Goal: Task Accomplishment & Management: Complete application form

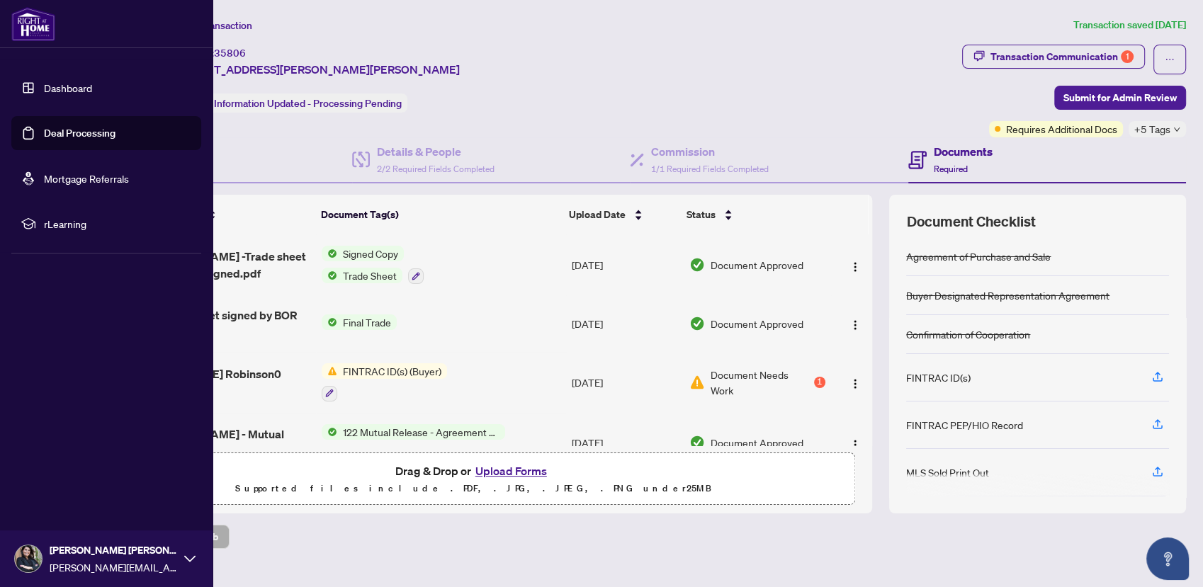
click at [73, 94] on link "Dashboard" at bounding box center [68, 87] width 48 height 13
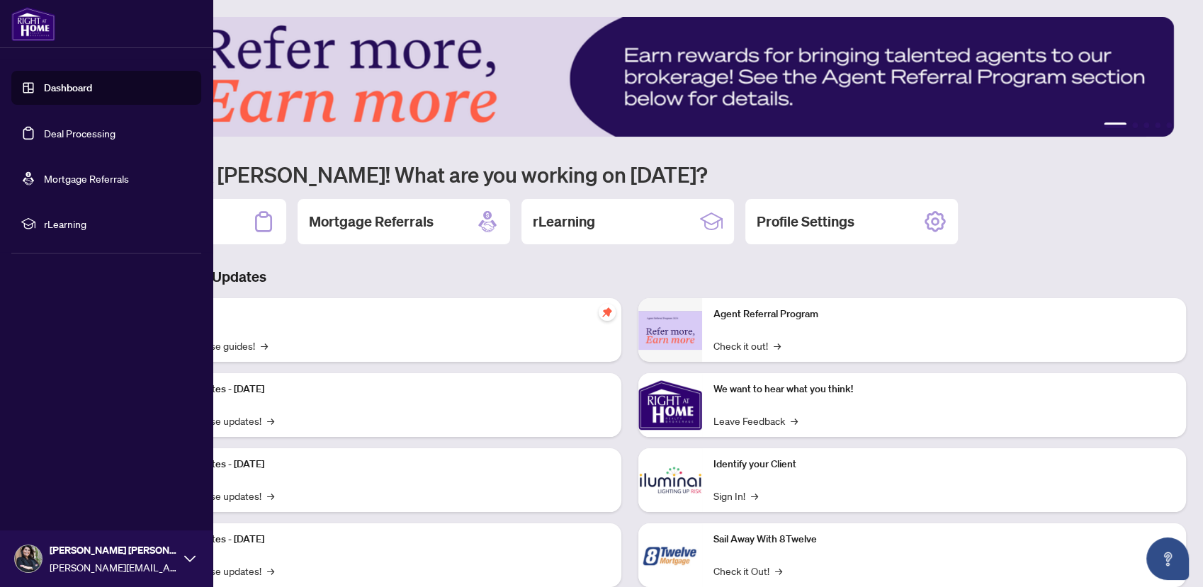
click at [72, 127] on link "Deal Processing" at bounding box center [80, 133] width 72 height 13
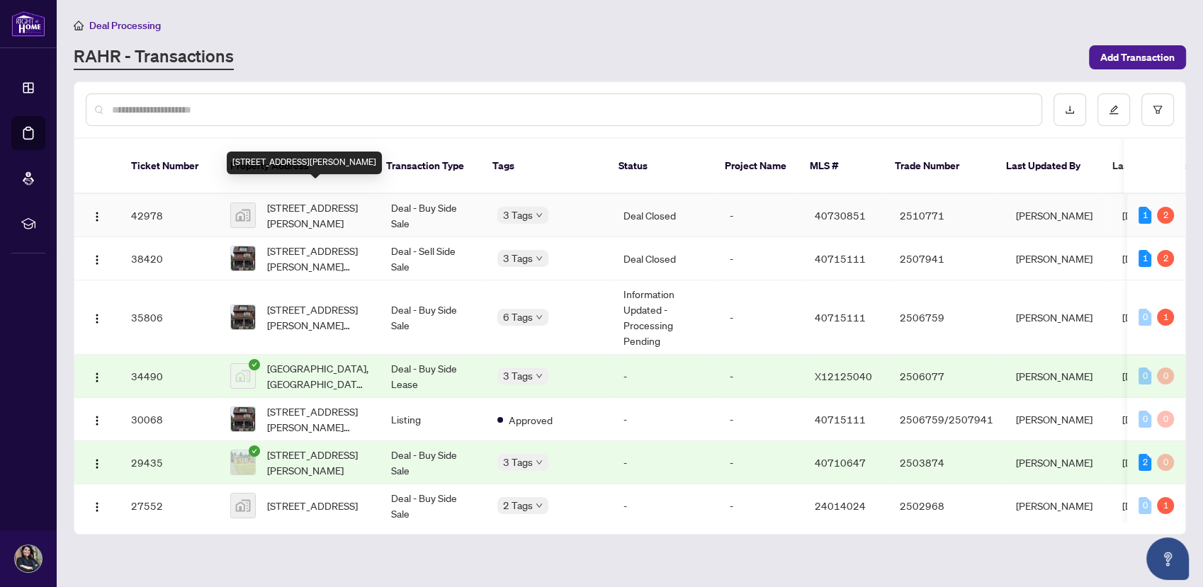
click at [329, 200] on span "[STREET_ADDRESS][PERSON_NAME]" at bounding box center [317, 215] width 101 height 31
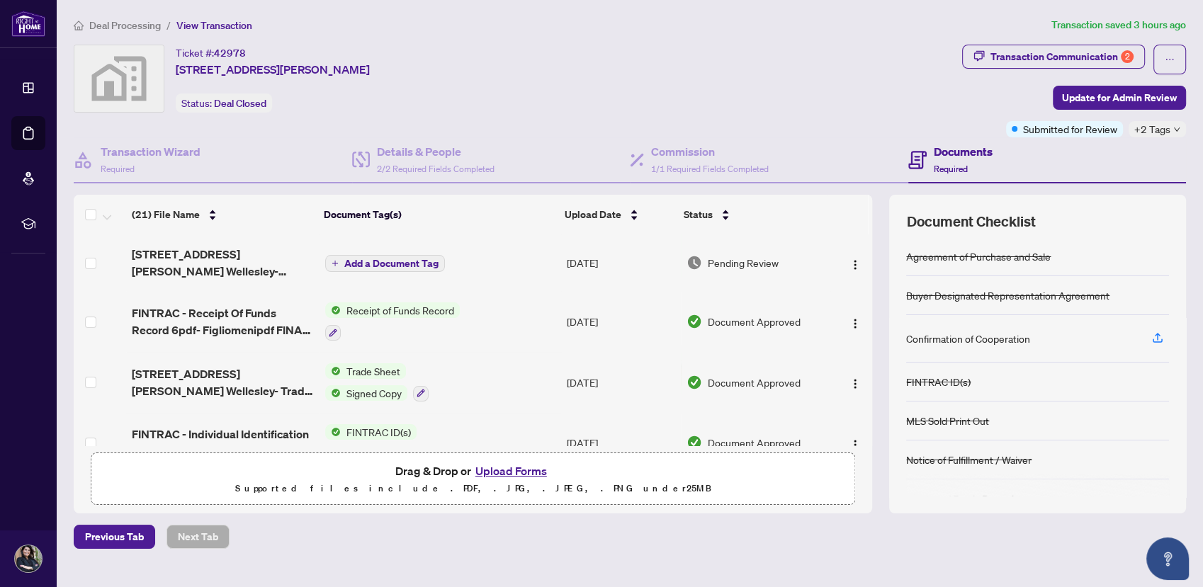
click at [490, 472] on button "Upload Forms" at bounding box center [511, 471] width 80 height 18
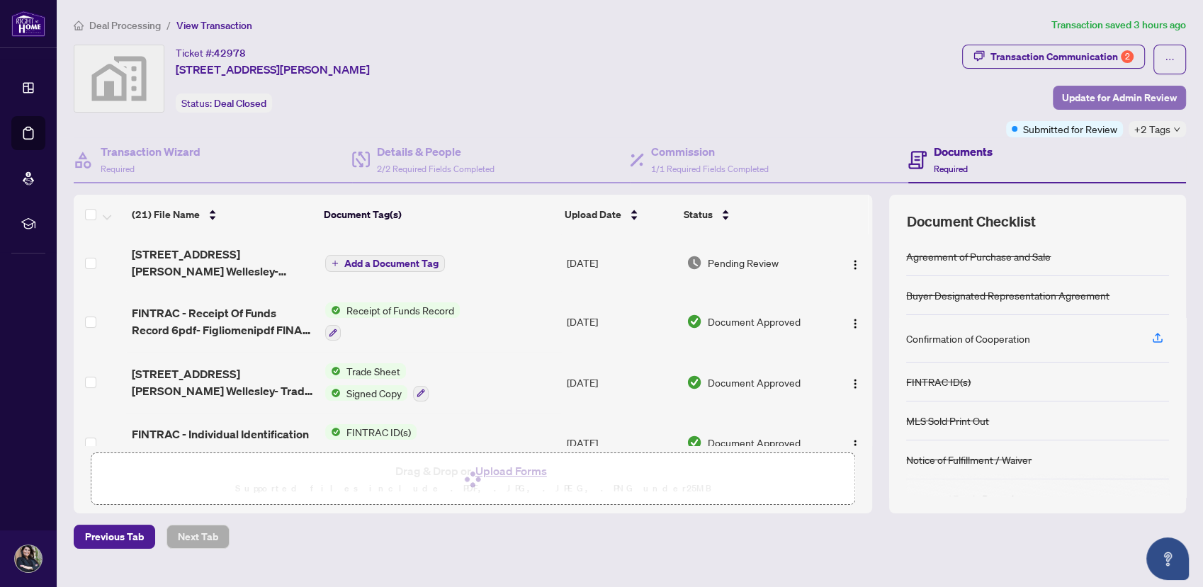
click at [1112, 99] on span "Update for Admin Review" at bounding box center [1119, 97] width 115 height 23
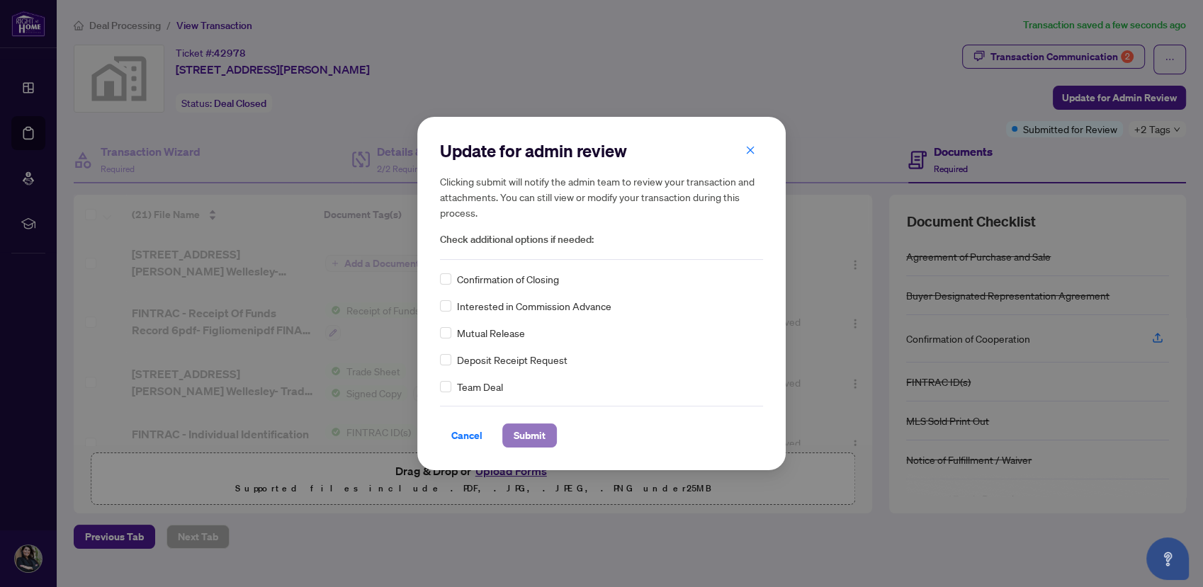
click at [532, 433] on span "Submit" at bounding box center [530, 435] width 32 height 23
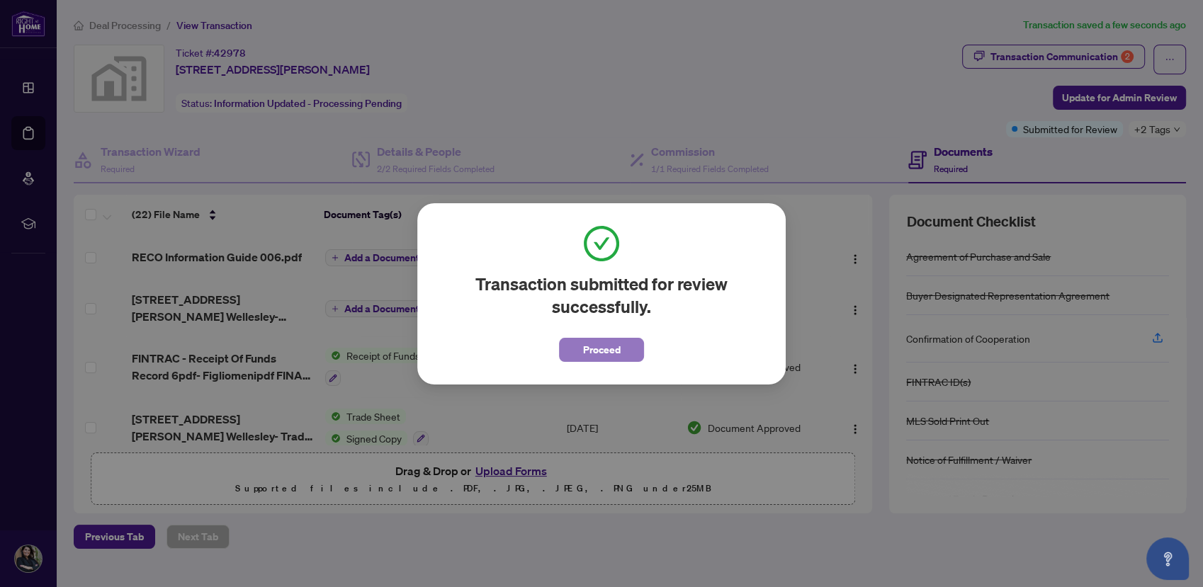
click at [599, 351] on span "Proceed" at bounding box center [602, 350] width 38 height 23
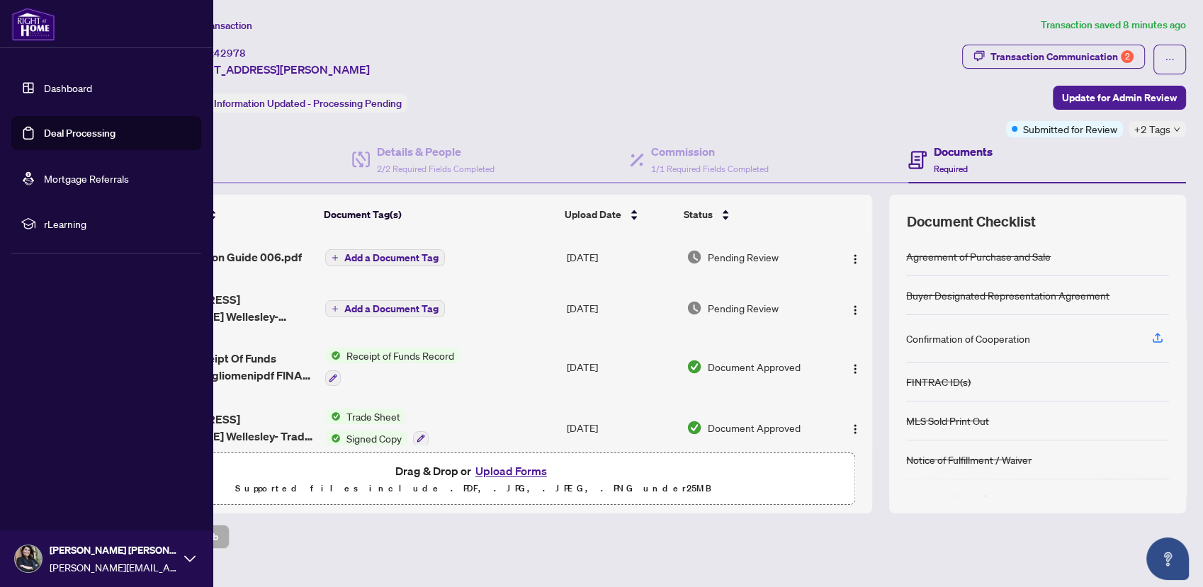
click at [68, 93] on link "Dashboard" at bounding box center [68, 87] width 48 height 13
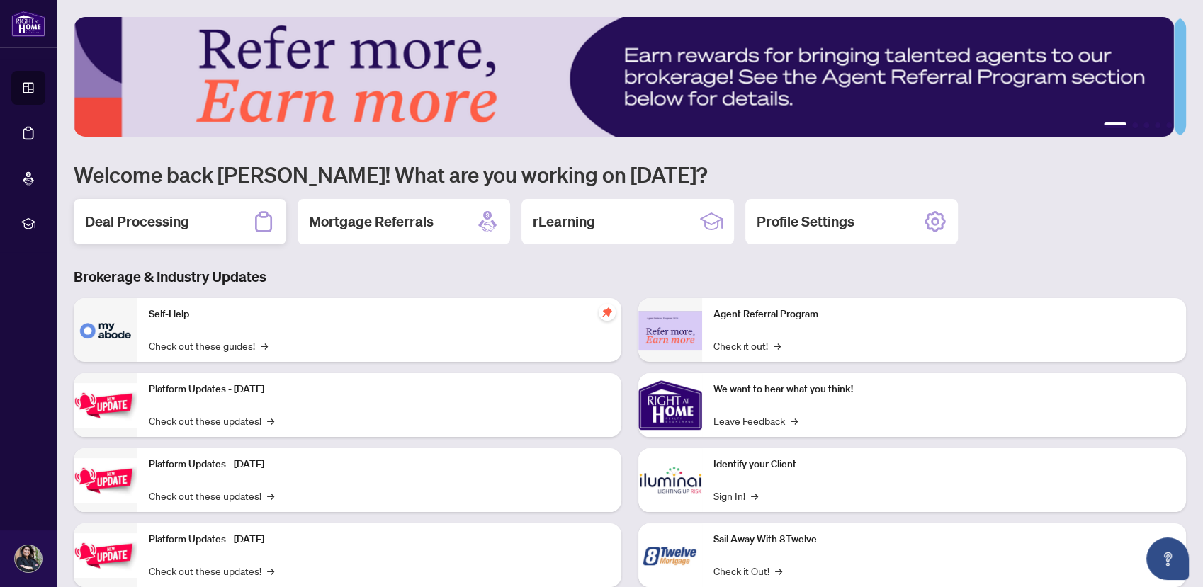
click at [181, 229] on h2 "Deal Processing" at bounding box center [137, 222] width 104 height 20
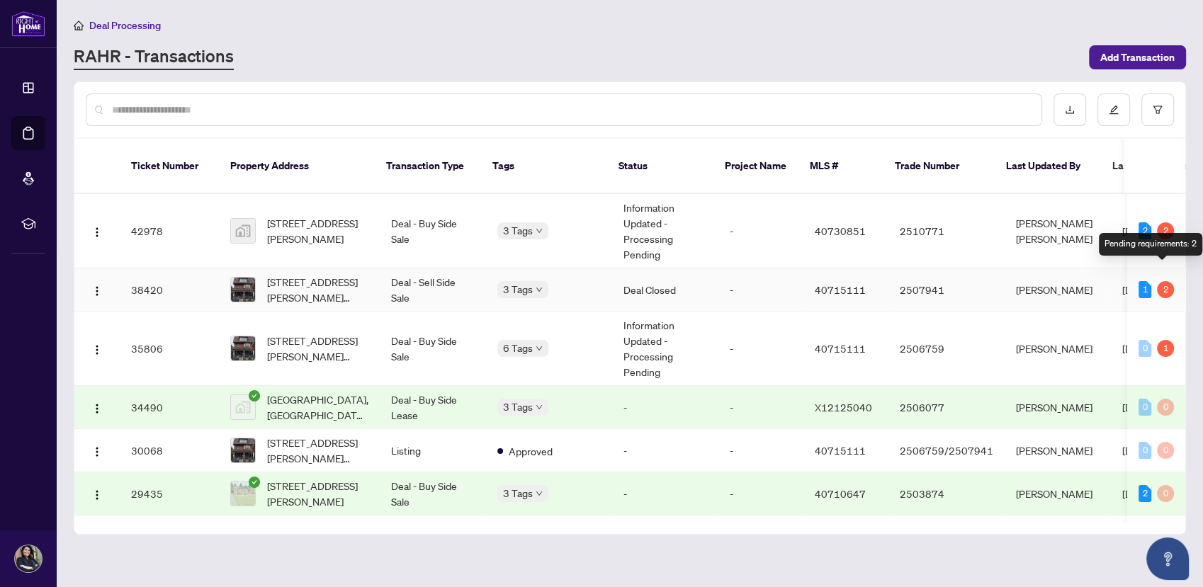
click at [1163, 281] on div "2" at bounding box center [1165, 289] width 17 height 17
click at [1160, 281] on div "2" at bounding box center [1165, 289] width 17 height 17
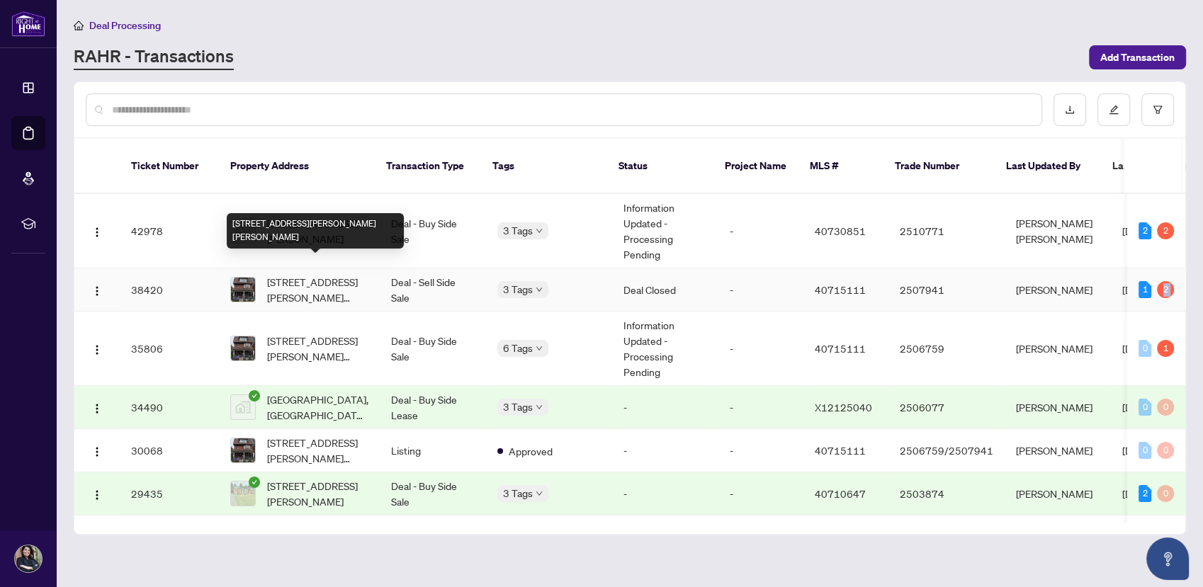
click at [315, 274] on span "[STREET_ADDRESS][PERSON_NAME][PERSON_NAME]" at bounding box center [317, 289] width 101 height 31
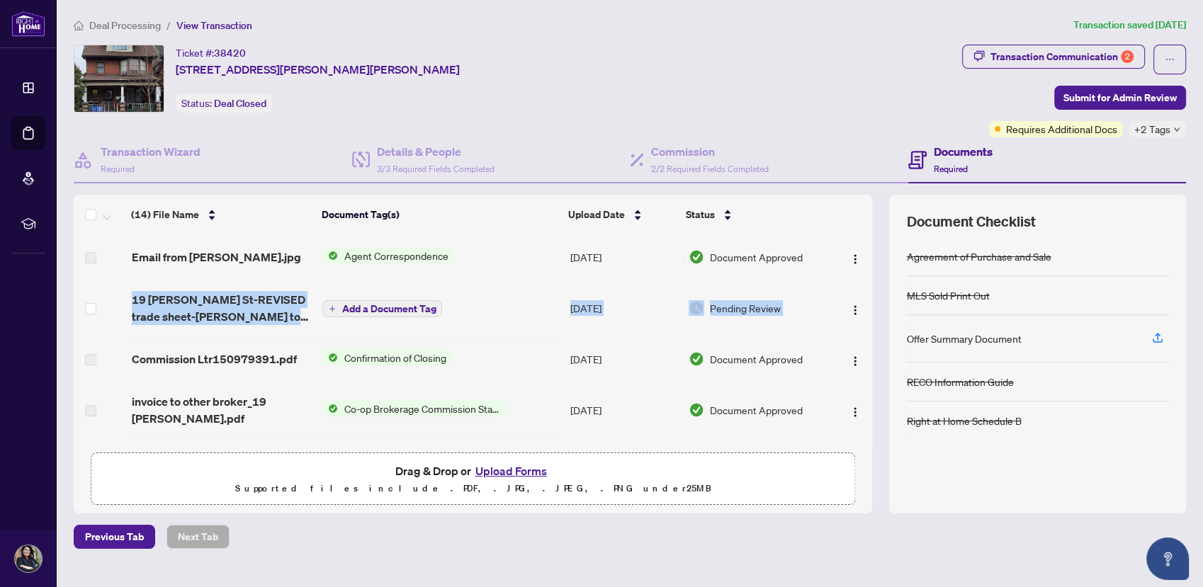
drag, startPoint x: 854, startPoint y: 257, endPoint x: 856, endPoint y: 305, distance: 48.2
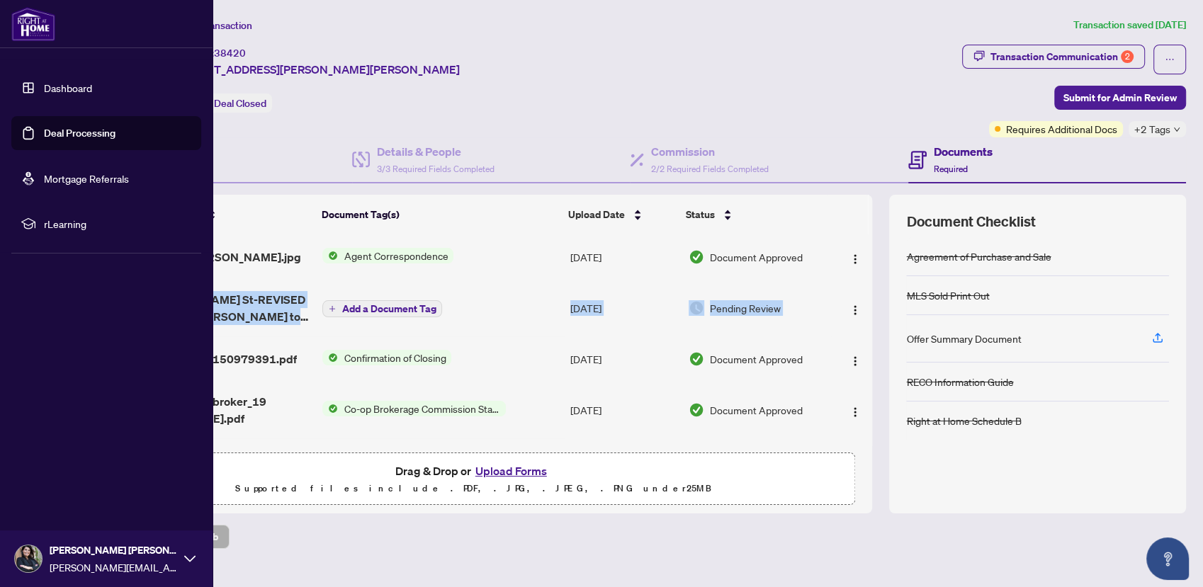
click at [45, 84] on link "Dashboard" at bounding box center [68, 87] width 48 height 13
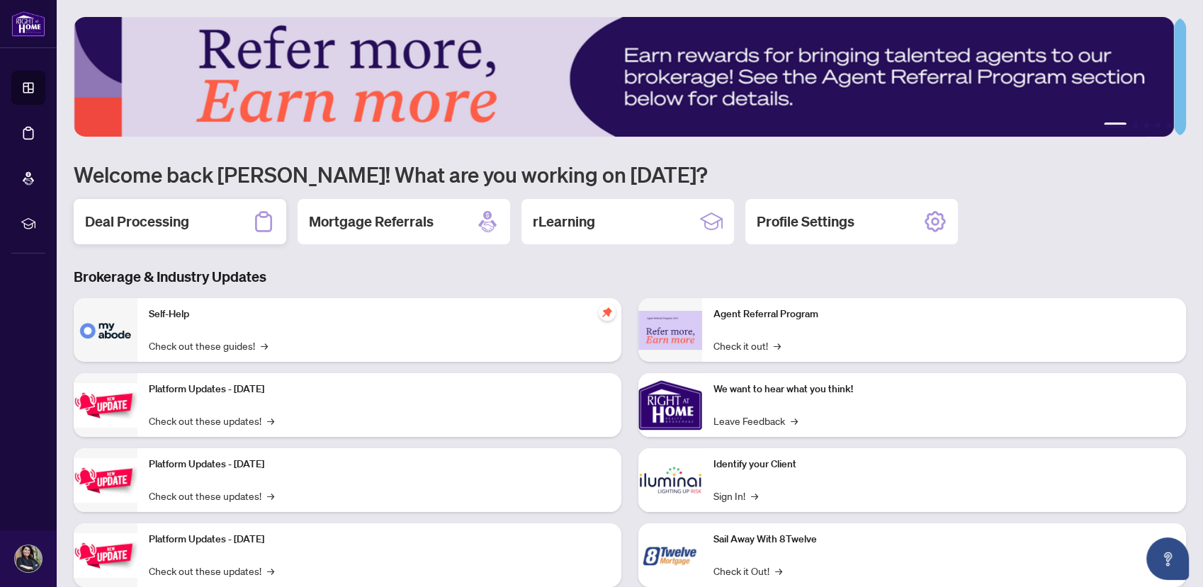
click at [135, 241] on div "Deal Processing" at bounding box center [180, 221] width 213 height 45
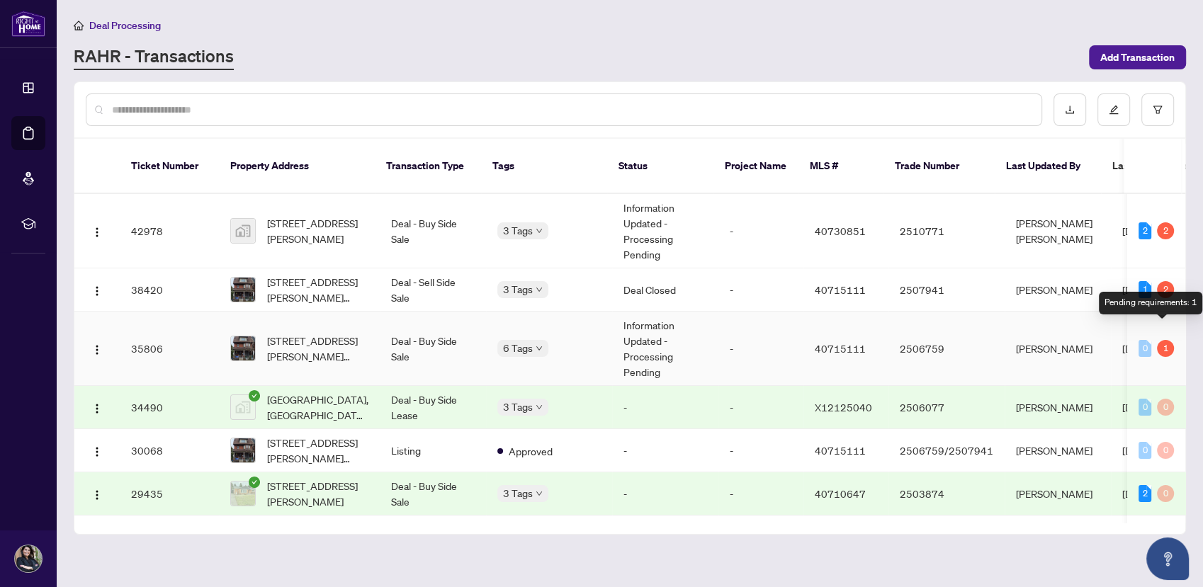
click at [1166, 340] on div "1" at bounding box center [1165, 348] width 17 height 17
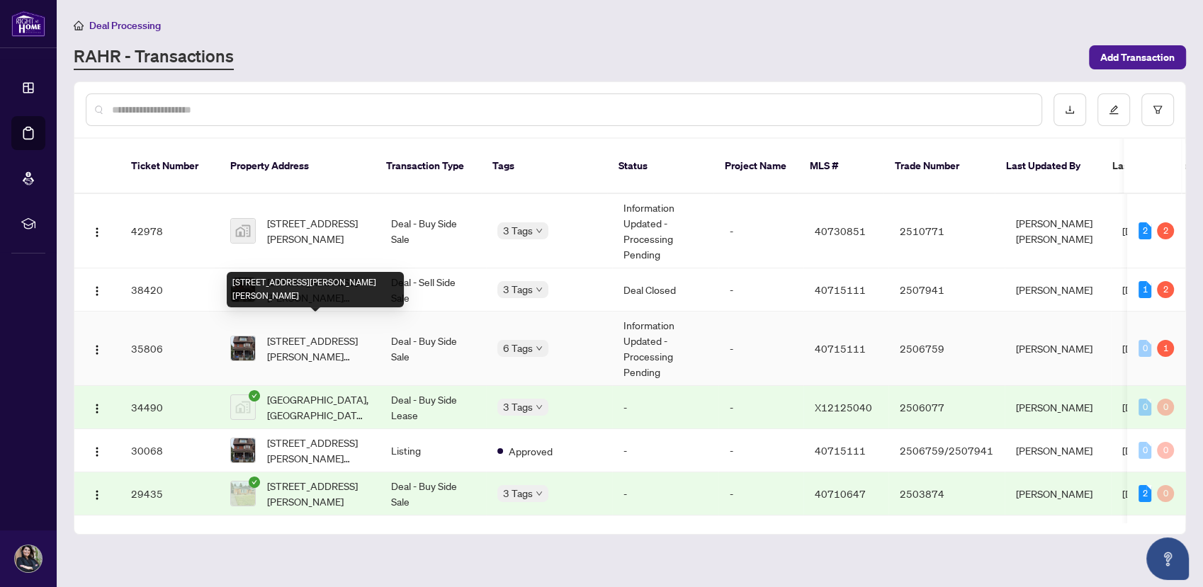
click at [308, 333] on span "[STREET_ADDRESS][PERSON_NAME][PERSON_NAME]" at bounding box center [317, 348] width 101 height 31
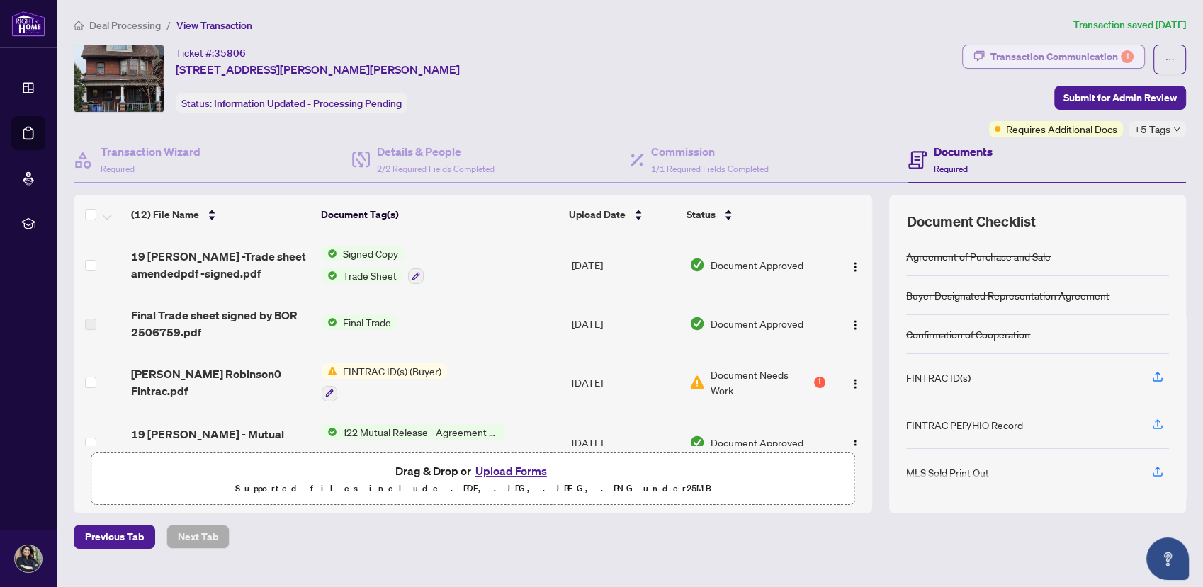
click at [1083, 54] on div "Transaction Communication 1" at bounding box center [1061, 56] width 143 height 23
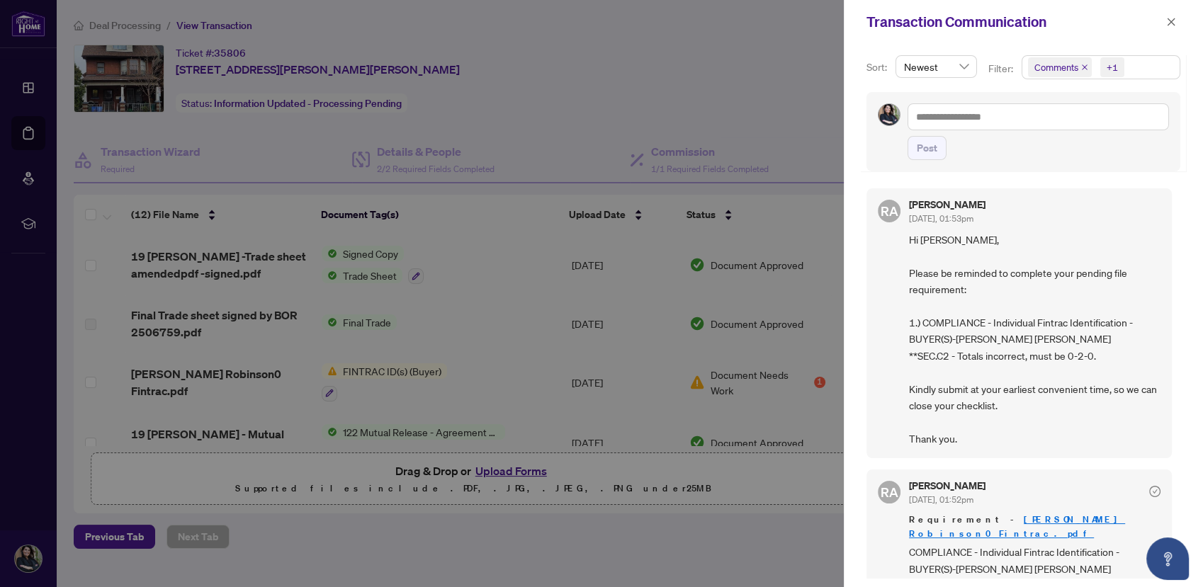
click at [796, 106] on div at bounding box center [601, 293] width 1203 height 587
click at [530, 366] on div at bounding box center [601, 293] width 1203 height 587
click at [1167, 24] on icon "close" at bounding box center [1171, 22] width 8 height 8
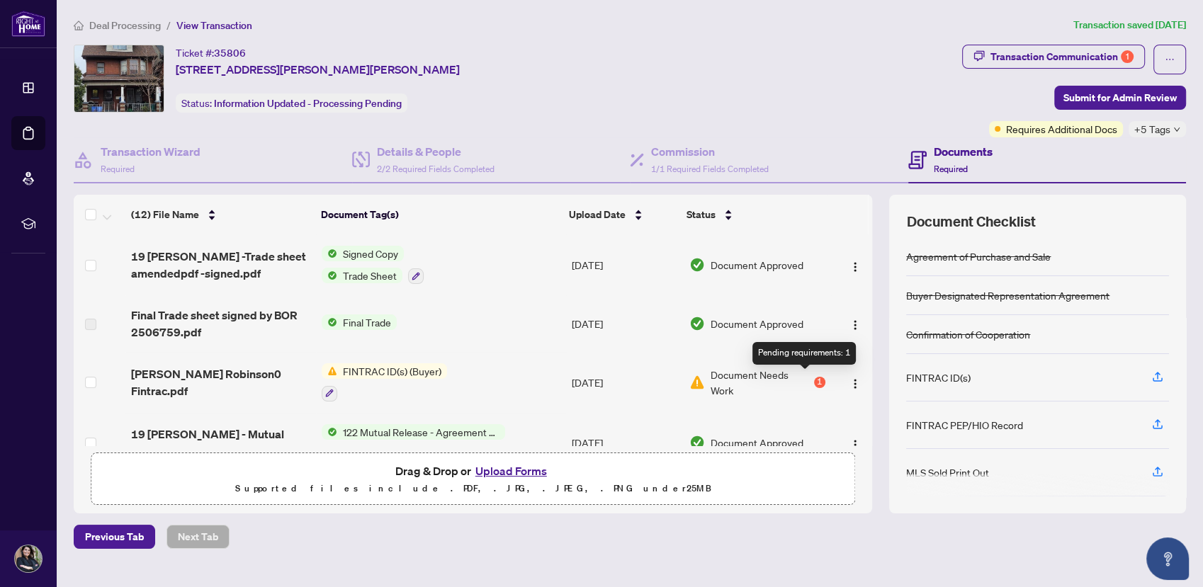
click at [814, 383] on div "1" at bounding box center [819, 382] width 11 height 11
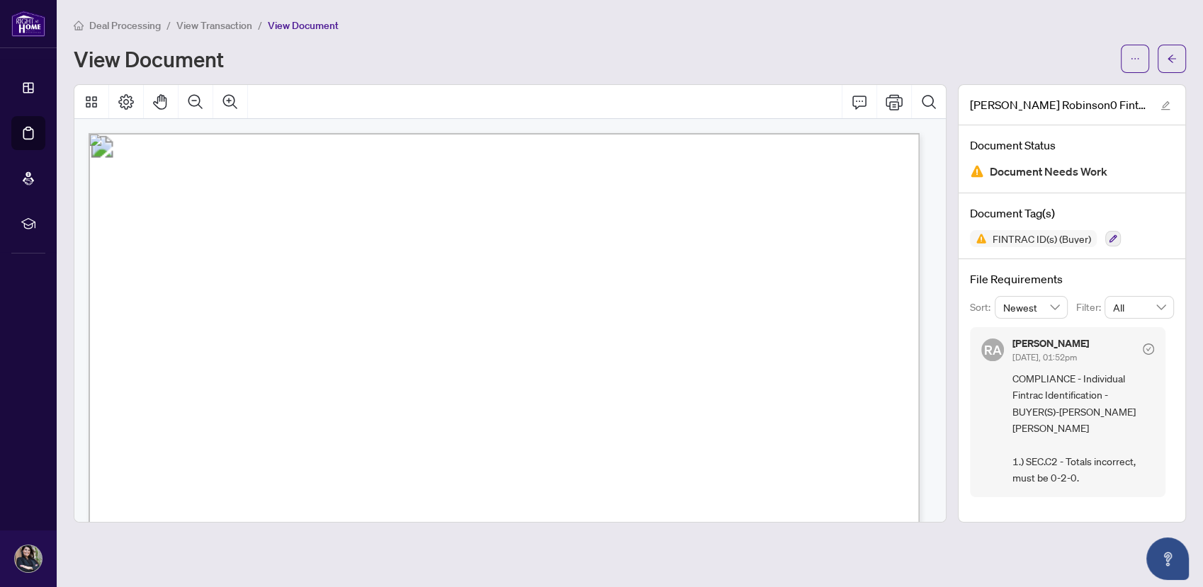
click at [207, 26] on span "View Transaction" at bounding box center [214, 25] width 76 height 13
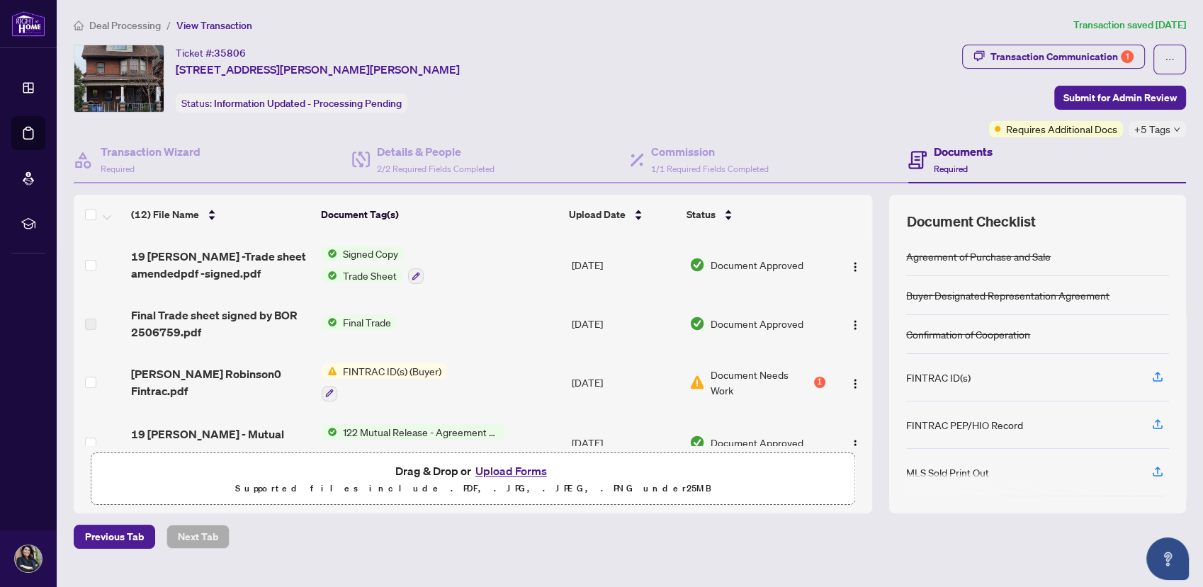
click at [521, 477] on button "Upload Forms" at bounding box center [511, 471] width 80 height 18
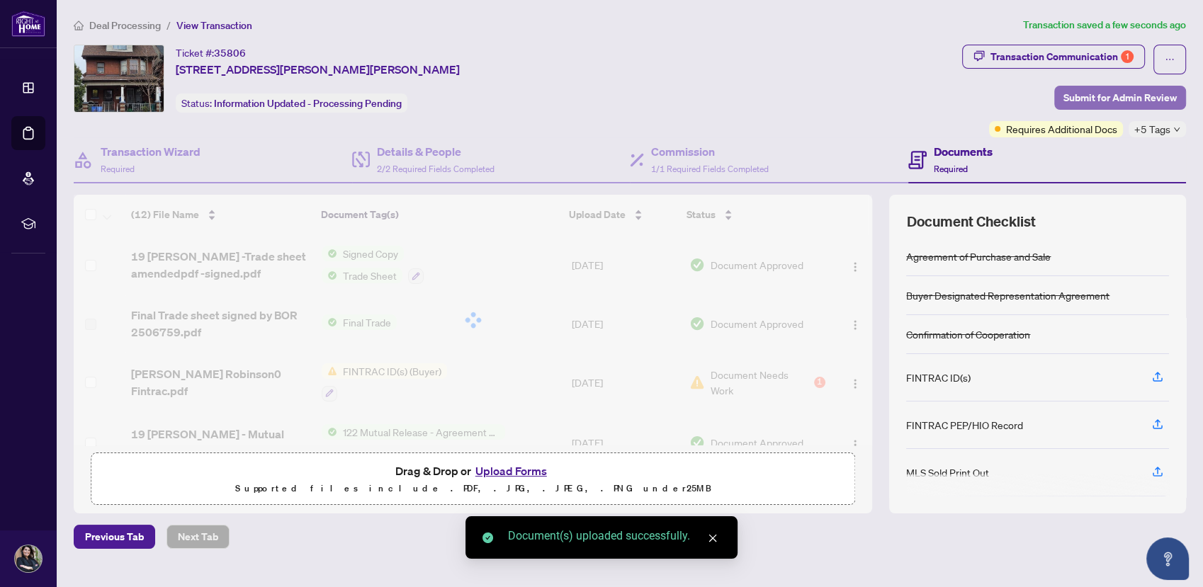
click at [1097, 90] on span "Submit for Admin Review" at bounding box center [1119, 97] width 113 height 23
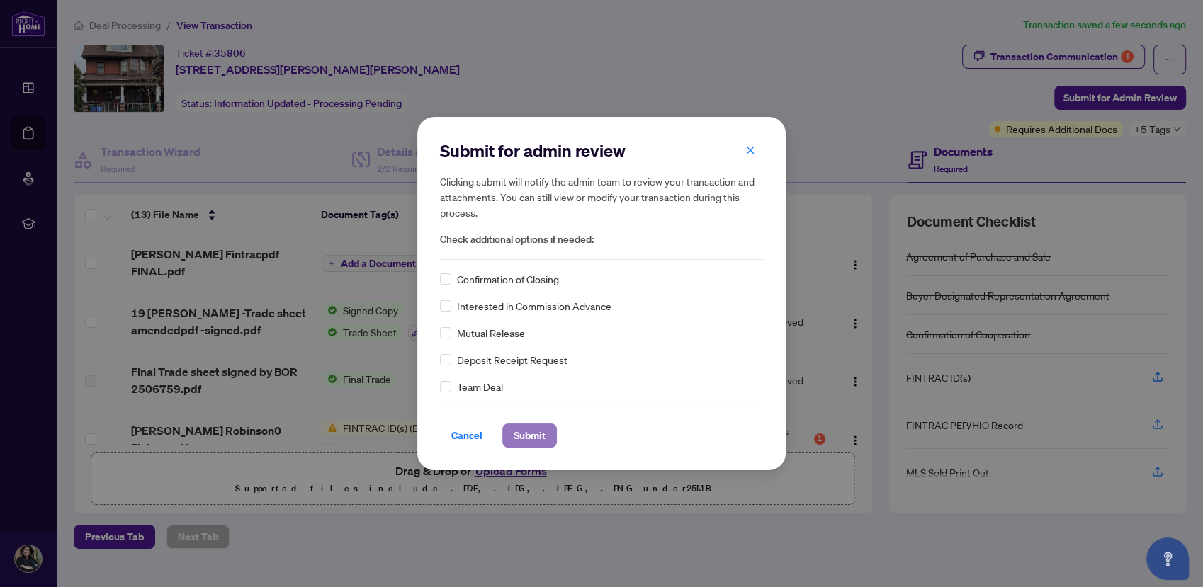
click at [543, 443] on span "Submit" at bounding box center [530, 435] width 32 height 23
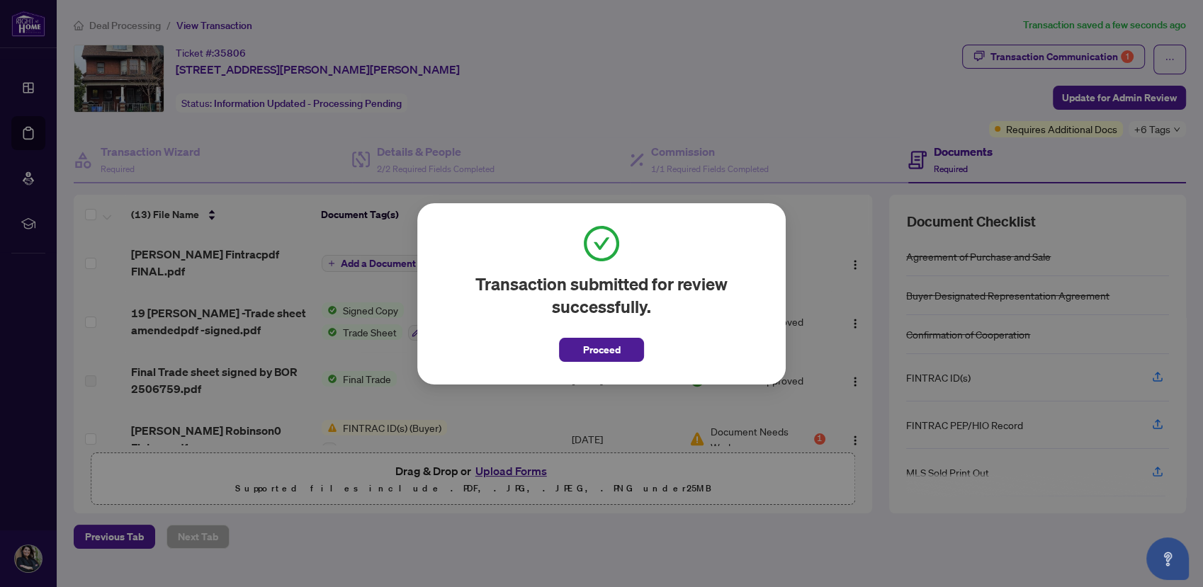
drag, startPoint x: 606, startPoint y: 349, endPoint x: 125, endPoint y: 621, distance: 552.3
click at [125, 587] on html "Dashboard Deal Processing Mortgage Referrals rLearning [PERSON_NAME] Russo [EMA…" at bounding box center [601, 293] width 1203 height 587
click at [597, 344] on span "Proceed" at bounding box center [602, 350] width 38 height 23
